Goal: Transaction & Acquisition: Purchase product/service

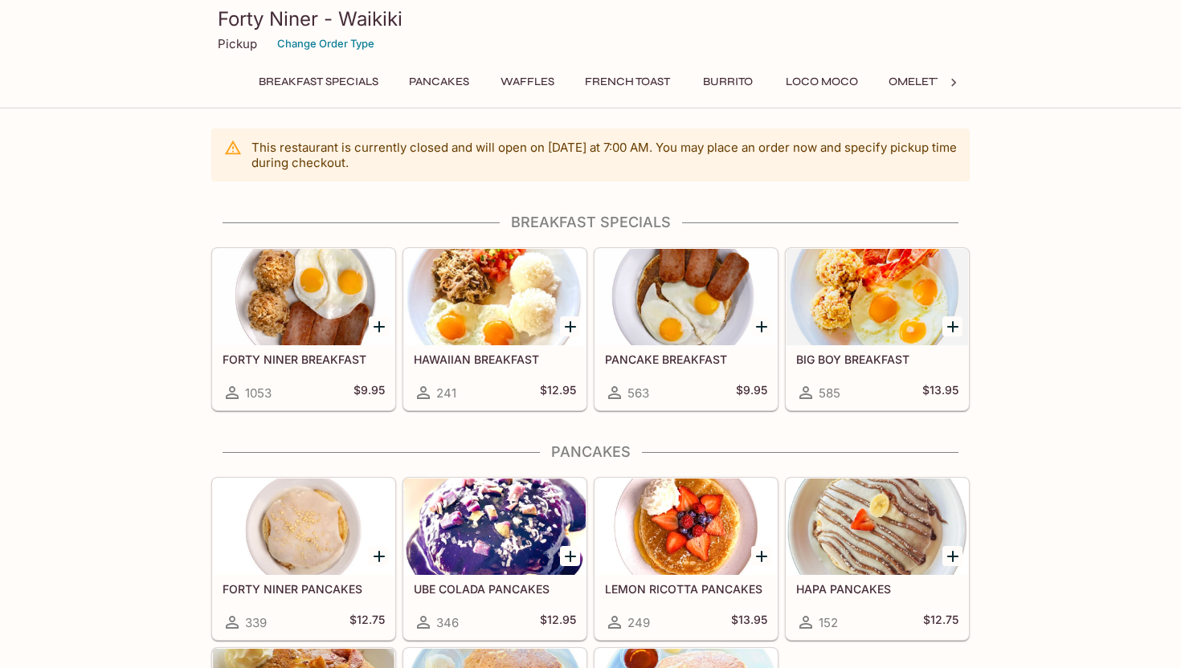
click at [517, 249] on div at bounding box center [495, 297] width 182 height 96
click at [284, 276] on div at bounding box center [304, 297] width 182 height 96
click at [855, 263] on div at bounding box center [877, 297] width 182 height 96
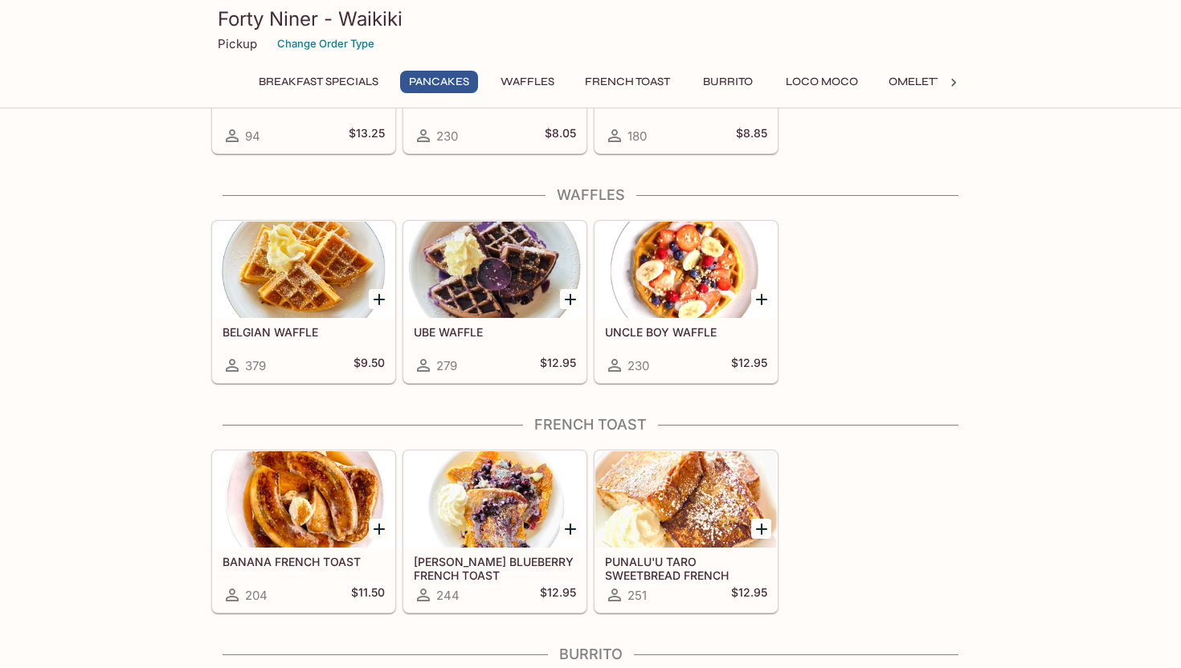
scroll to position [1012, 0]
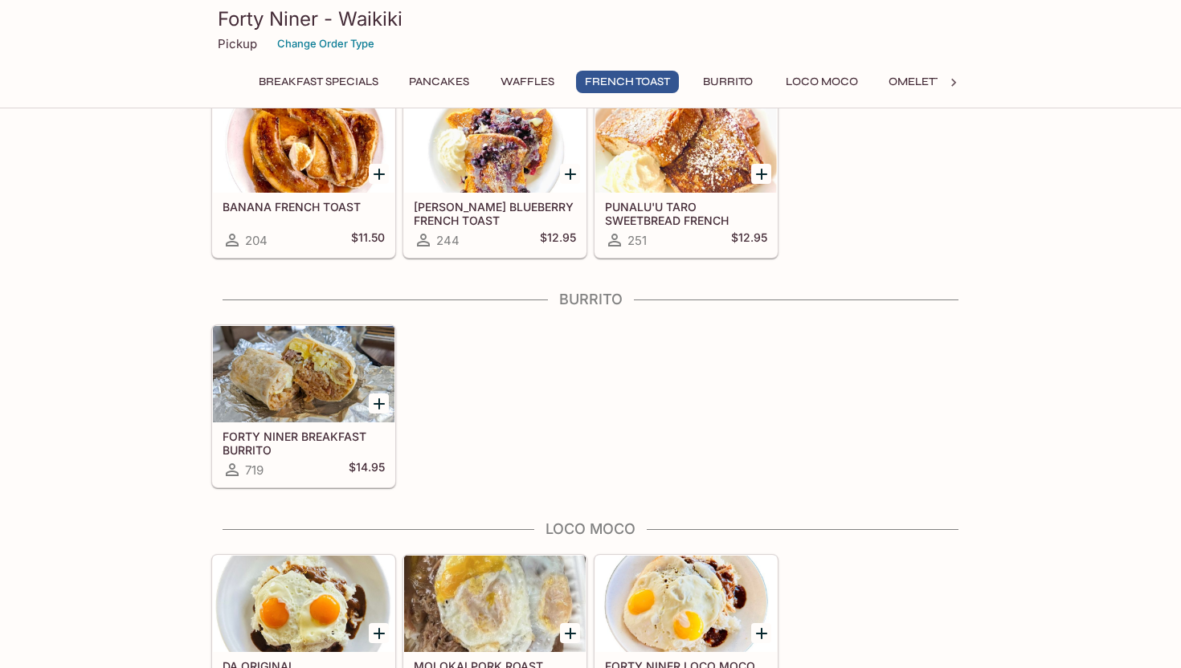
click at [317, 371] on div at bounding box center [304, 374] width 182 height 96
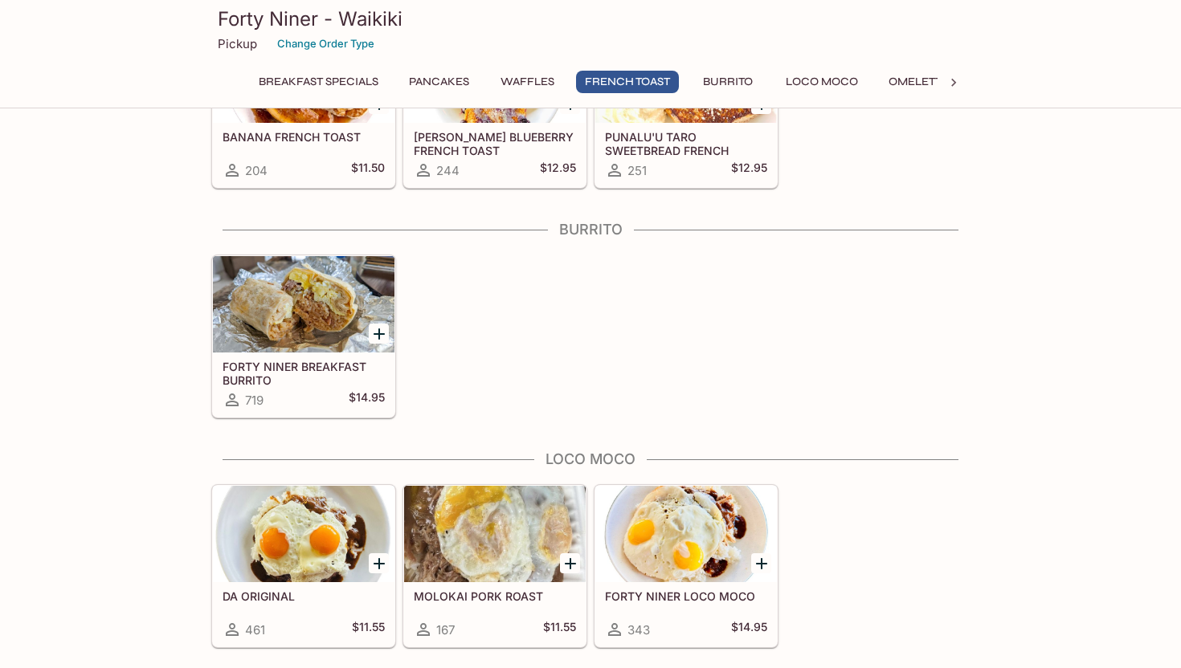
scroll to position [1169, 0]
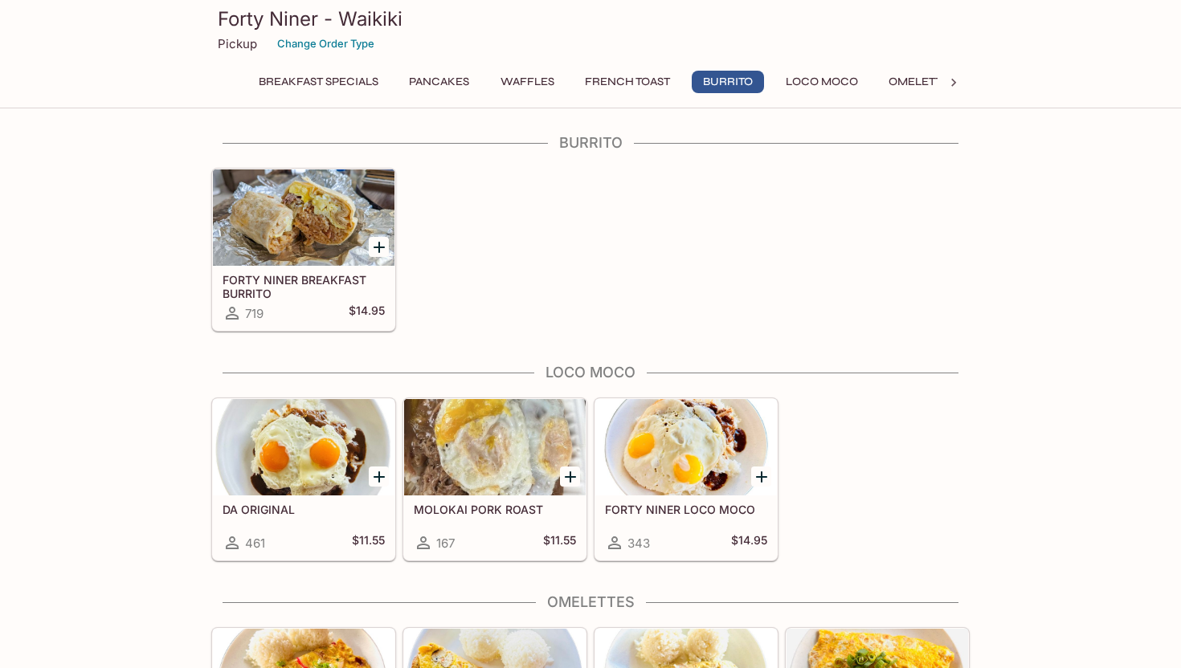
click at [285, 451] on div at bounding box center [304, 447] width 182 height 96
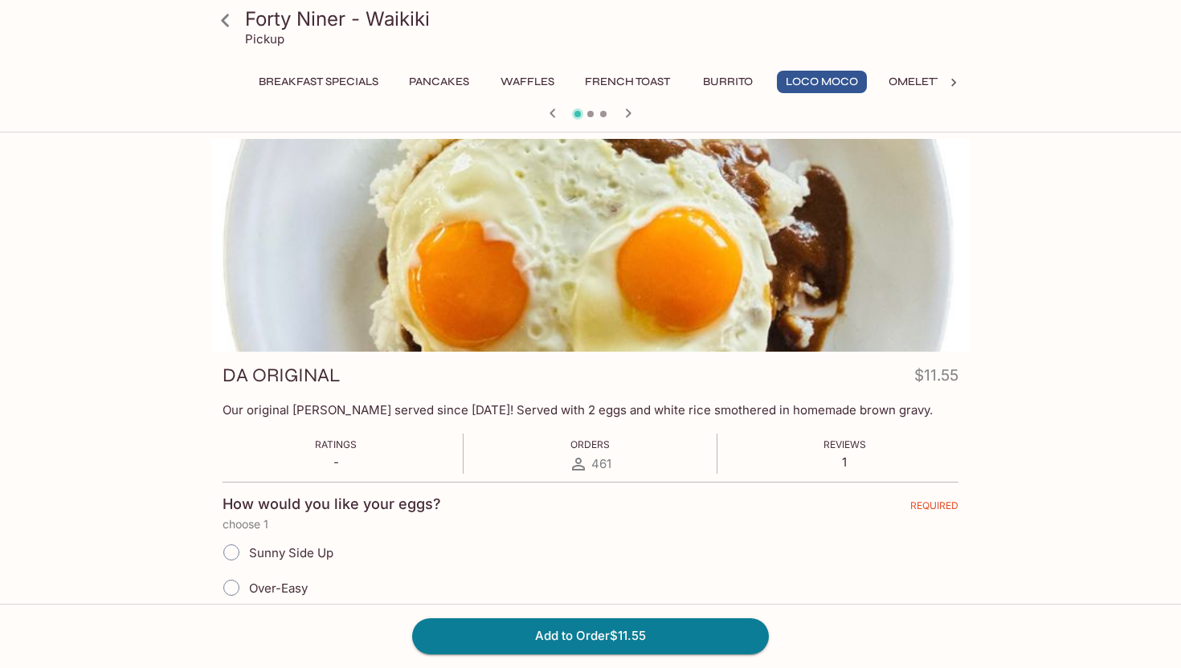
scroll to position [181, 0]
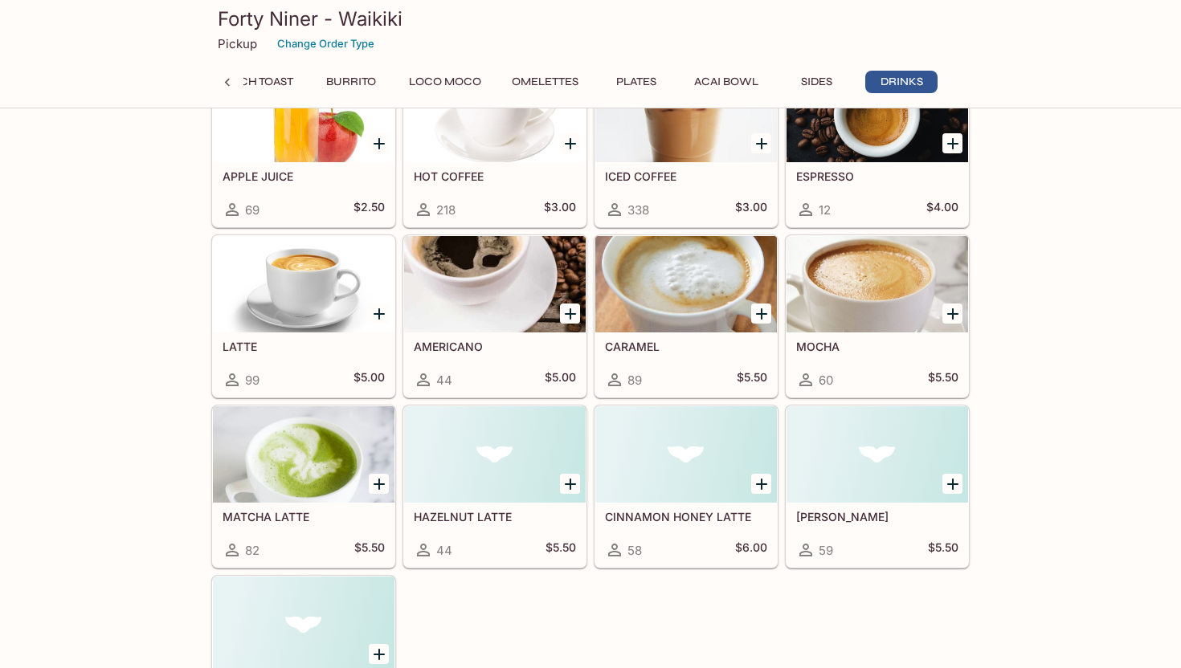
scroll to position [3743, 0]
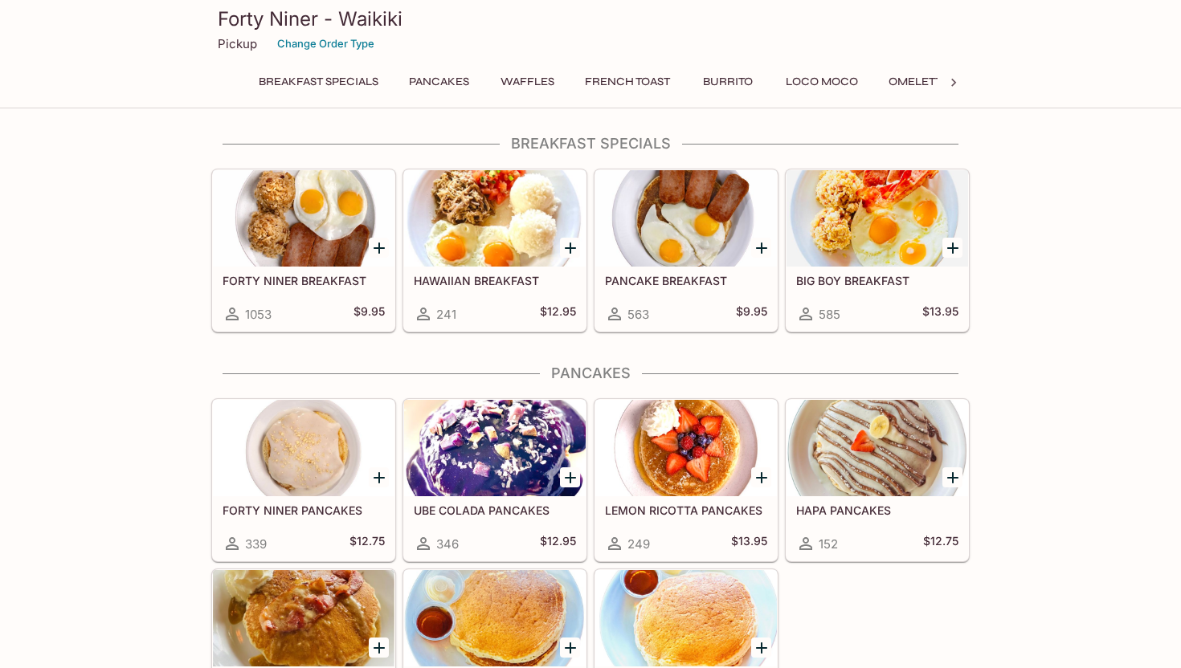
click at [312, 316] on div "1053 $9.95" at bounding box center [303, 313] width 162 height 19
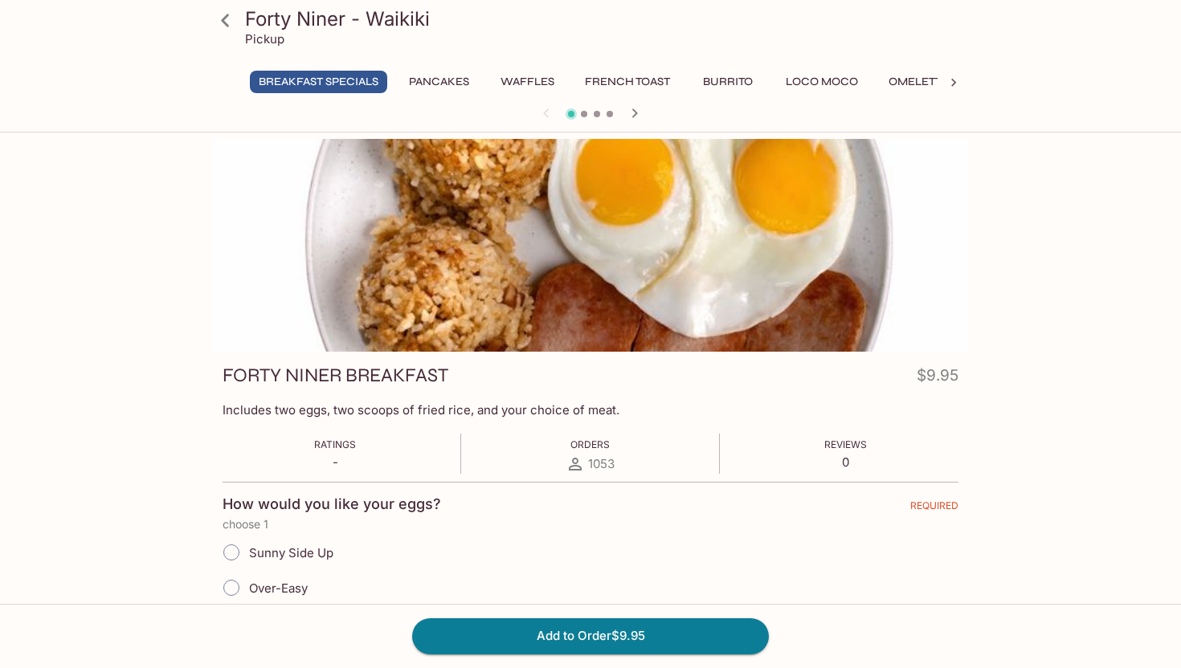
scroll to position [326, 0]
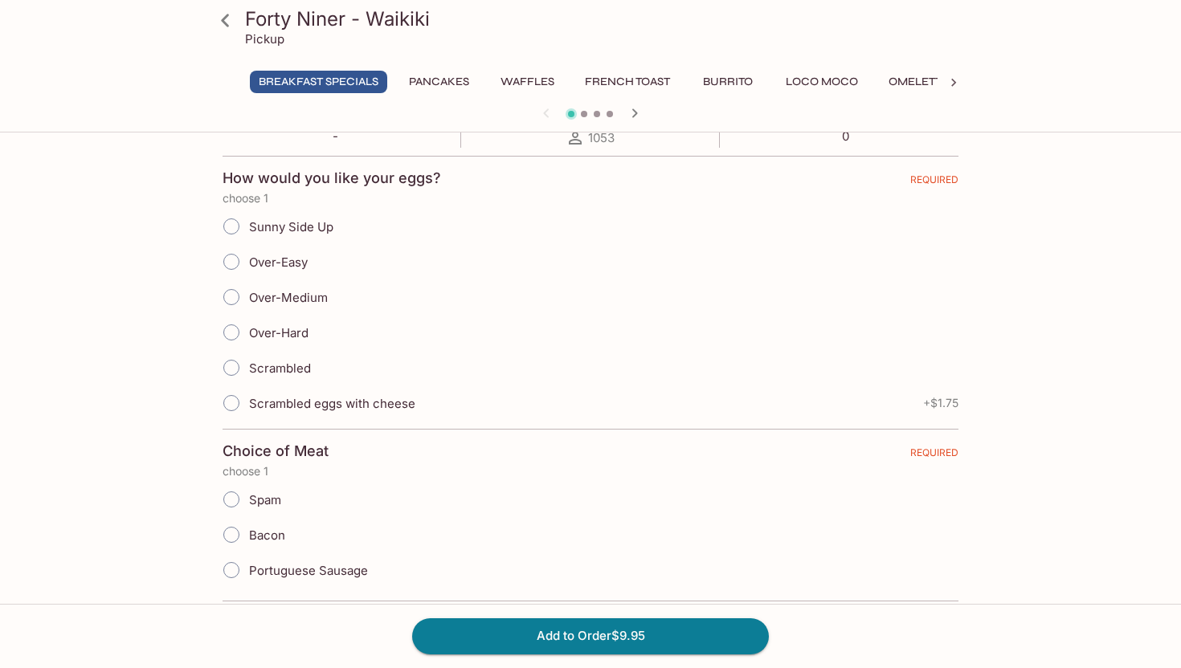
click at [231, 259] on input "Over-Easy" at bounding box center [231, 262] width 34 height 34
click at [235, 271] on input "Over-Easy" at bounding box center [231, 262] width 34 height 34
radio input "true"
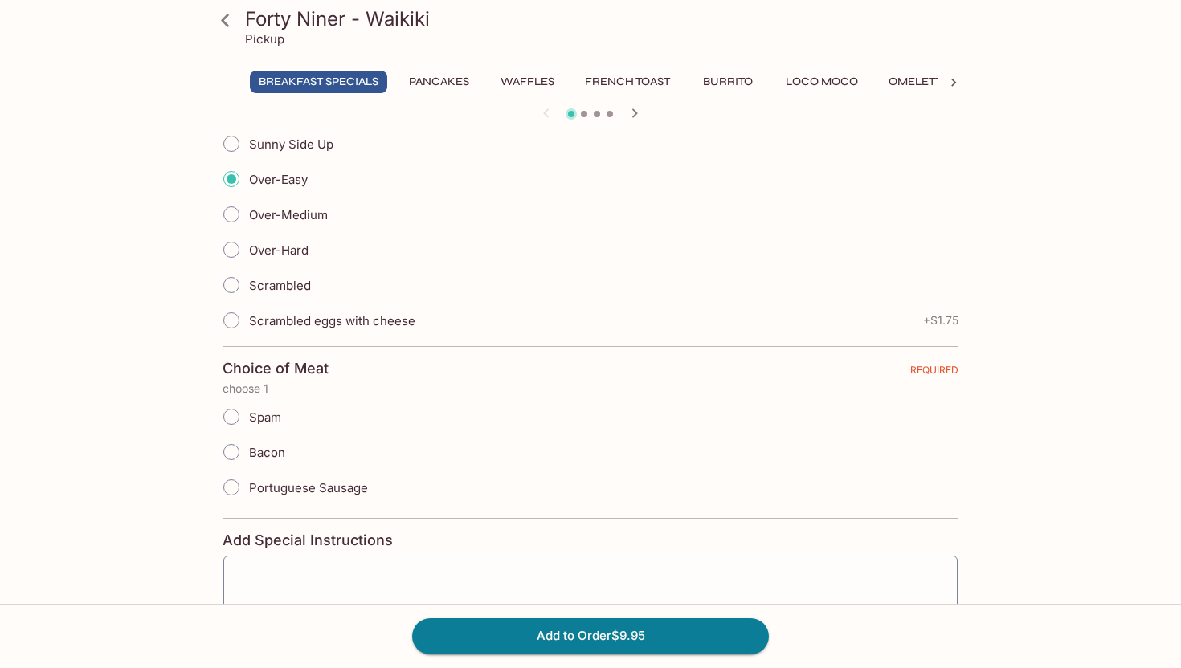
click at [227, 485] on input "Portuguese Sausage" at bounding box center [231, 488] width 34 height 34
radio input "true"
click at [464, 624] on button "Add to Order $9.95" at bounding box center [590, 635] width 357 height 35
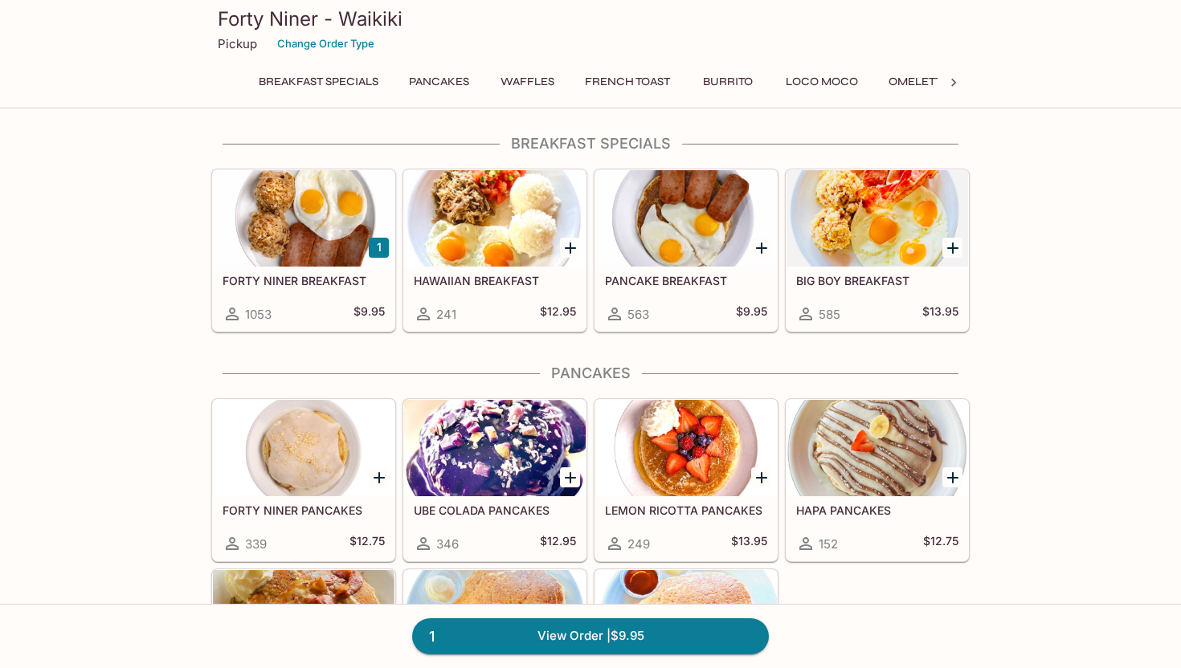
click at [464, 624] on link "1 View Order | $9.95" at bounding box center [590, 635] width 357 height 35
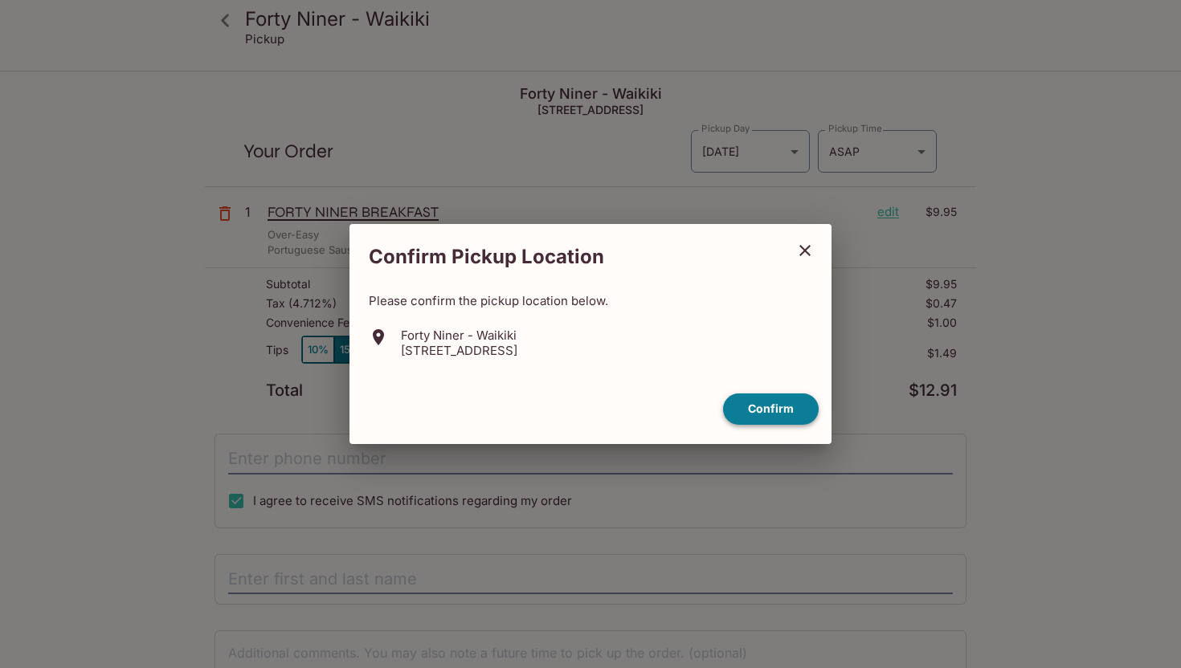
click at [753, 403] on button "Confirm" at bounding box center [771, 409] width 96 height 31
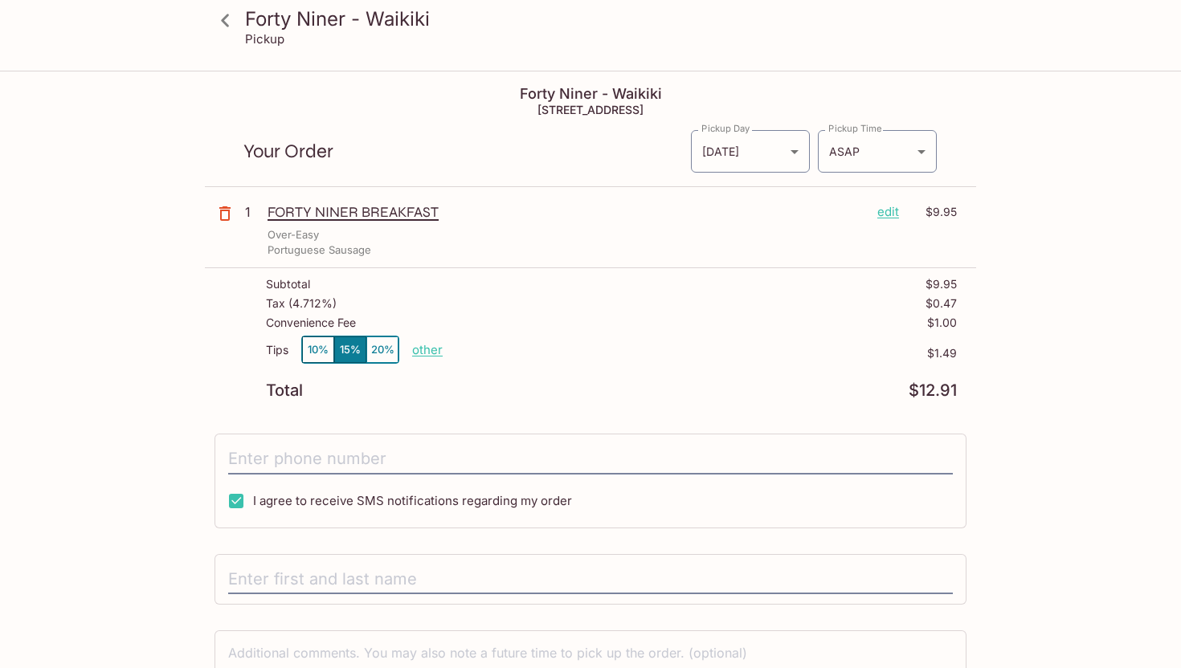
click at [429, 349] on p "other" at bounding box center [427, 349] width 31 height 15
type input "0.00"
click at [382, 453] on input "tel" at bounding box center [590, 459] width 724 height 31
click at [447, 402] on div "Subtotal $9.95 Tax ( 4.712% ) $0.47 Convenience Fee $1.00 Tips 10% 15% 20% othe…" at bounding box center [590, 338] width 771 height 140
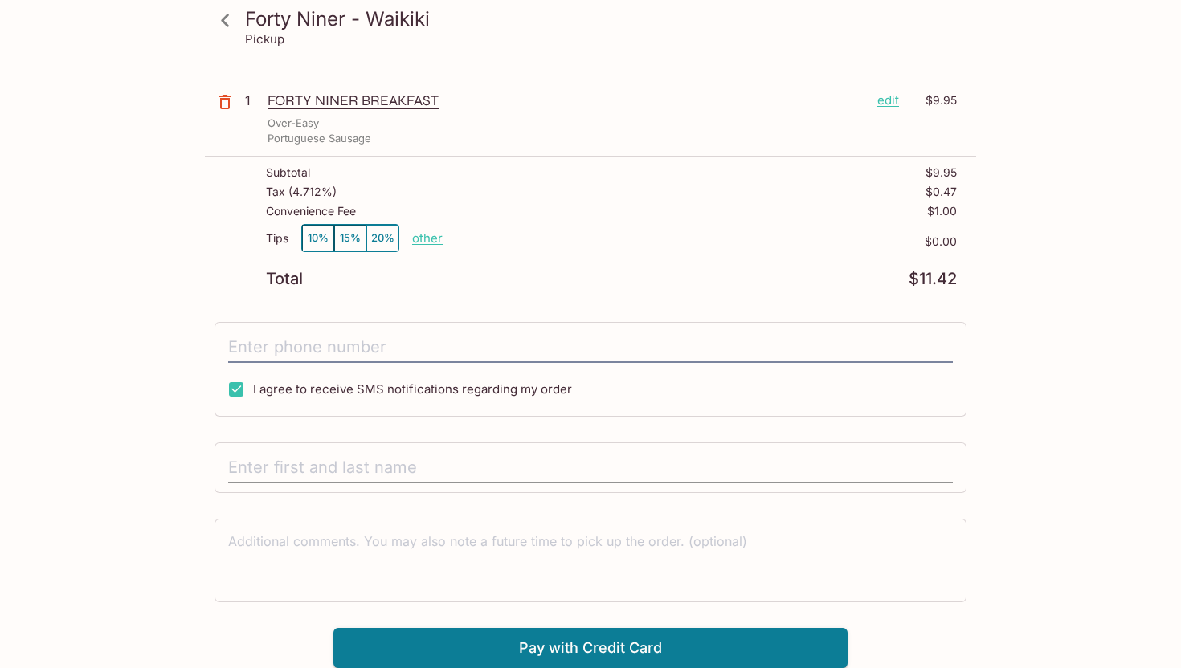
click at [448, 477] on input "text" at bounding box center [590, 468] width 724 height 31
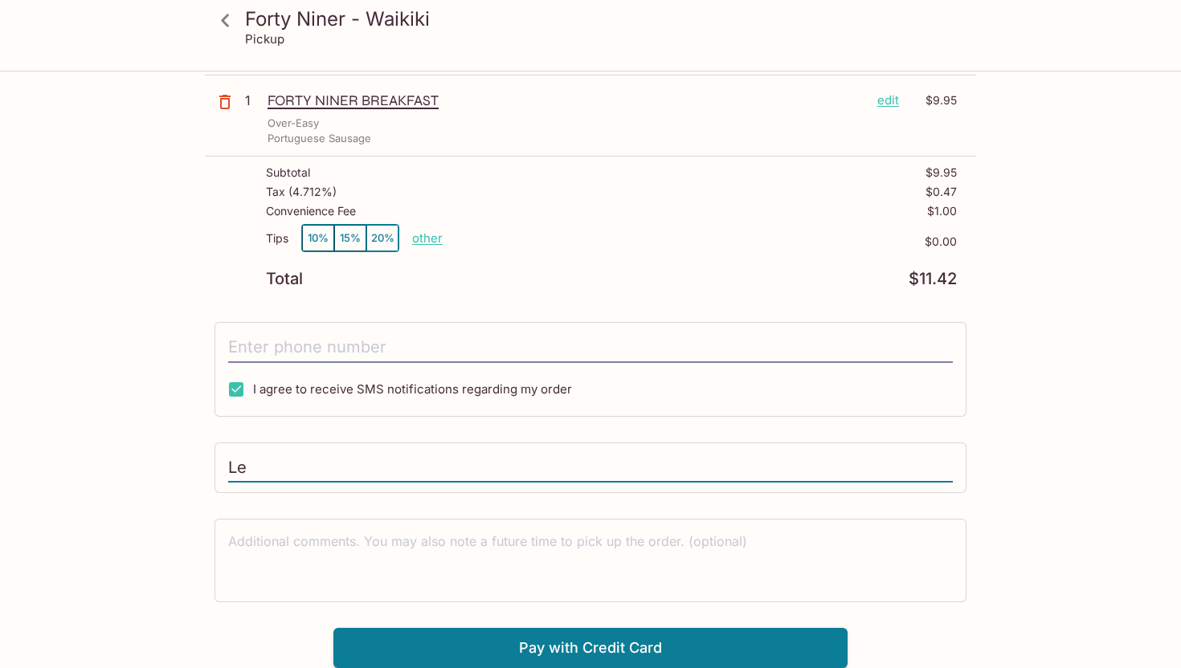
type input "L"
type input "Ken Urano"
click at [373, 344] on input "tel" at bounding box center [590, 348] width 724 height 31
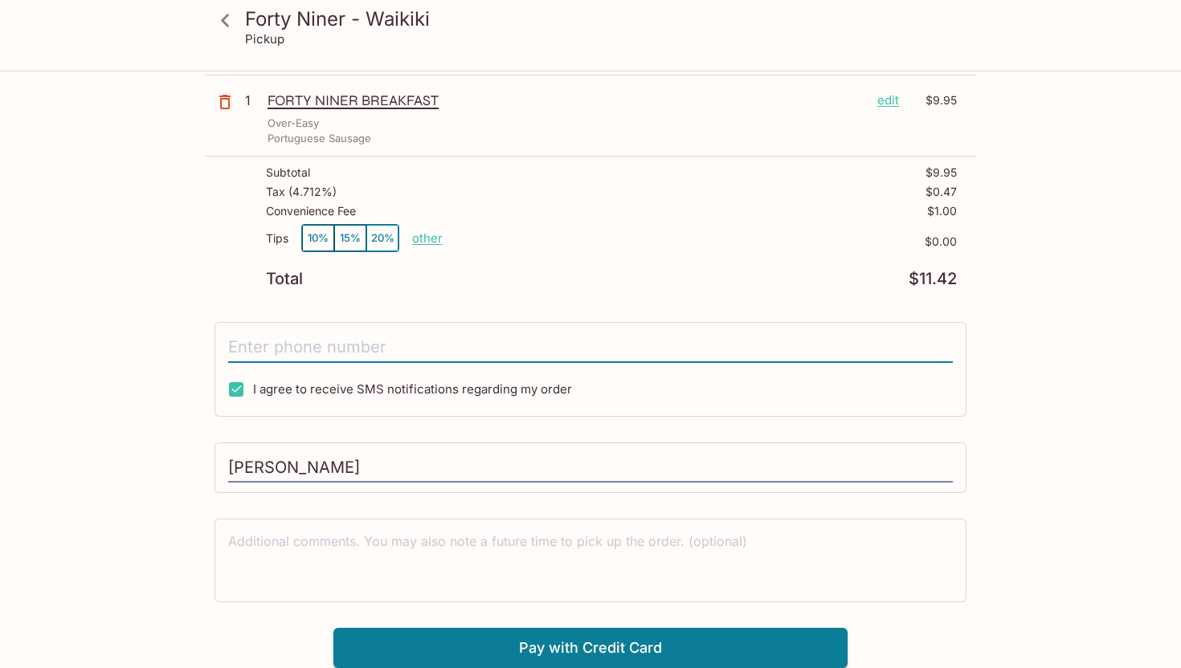
scroll to position [0, 0]
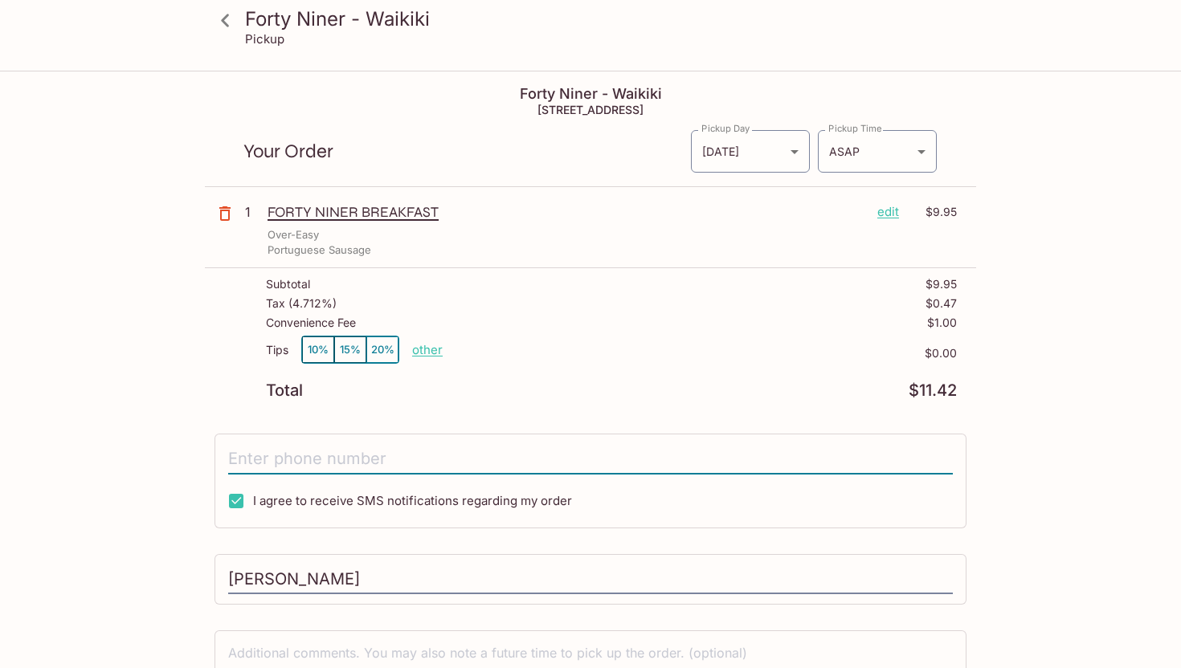
click at [583, 278] on div "Subtotal $9.95" at bounding box center [611, 287] width 691 height 19
